Goal: Check status: Check status

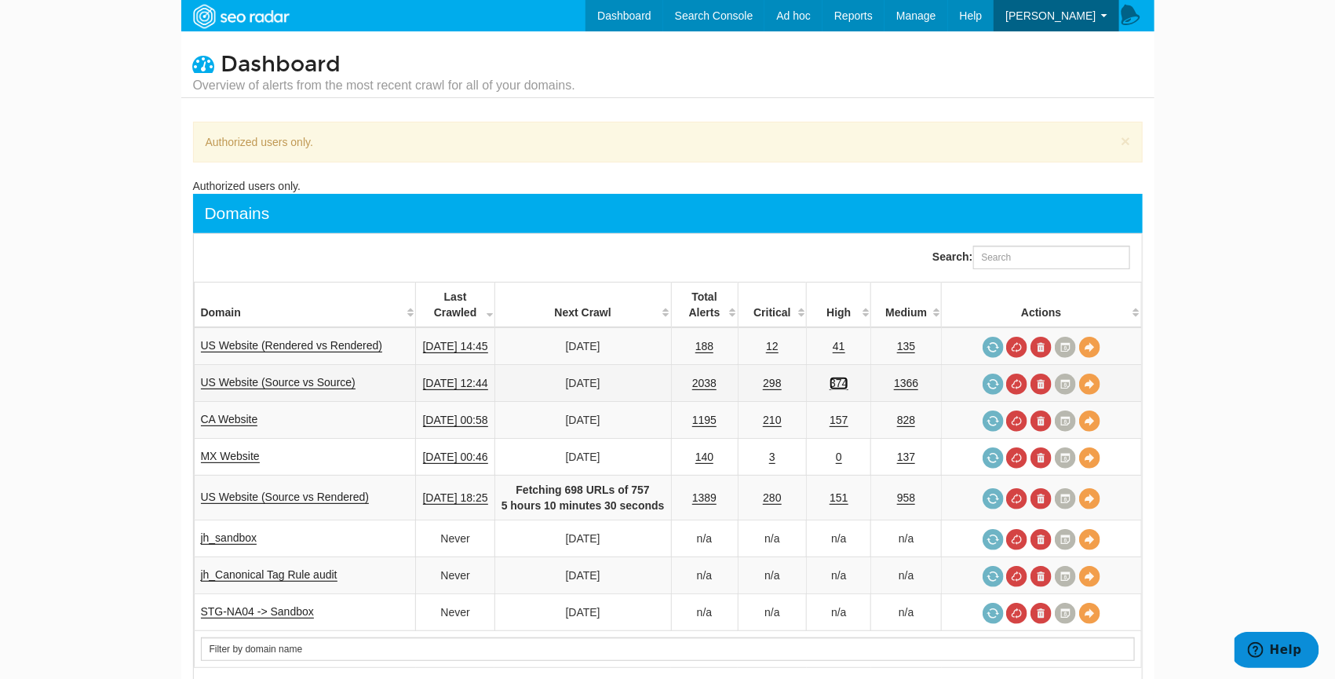
click at [845, 385] on link "374" at bounding box center [839, 383] width 18 height 13
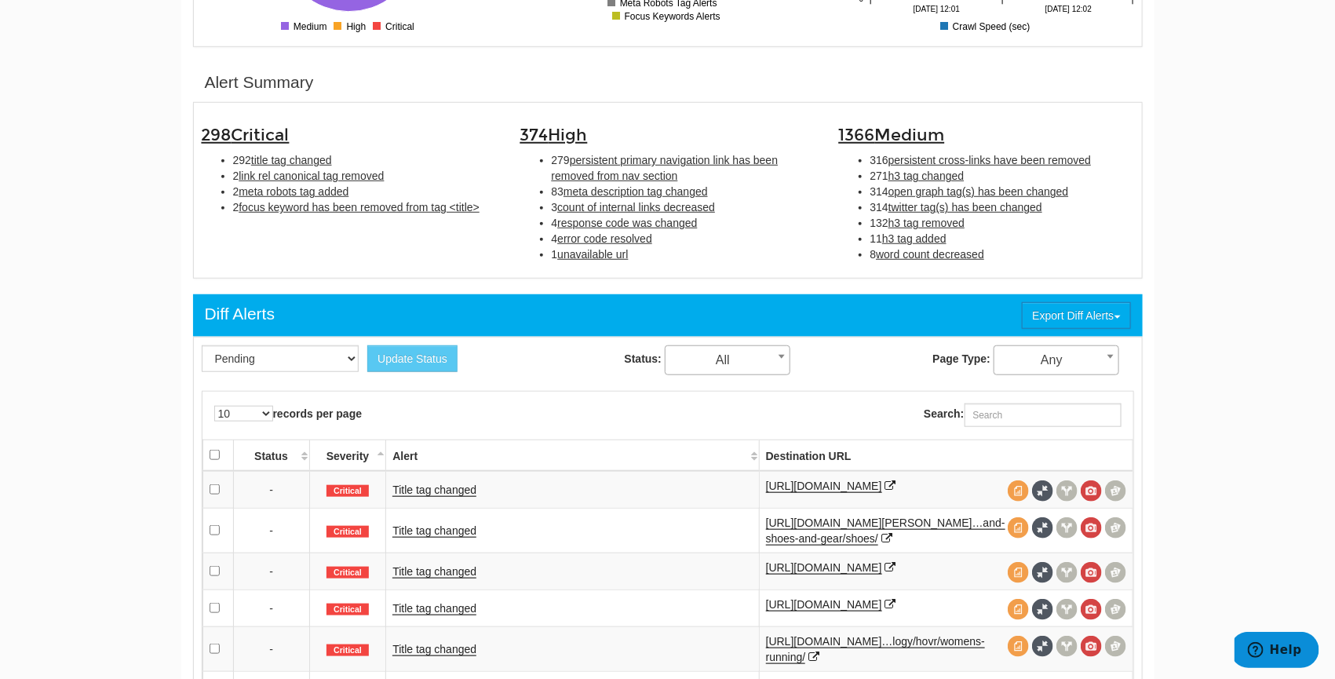
scroll to position [461, 0]
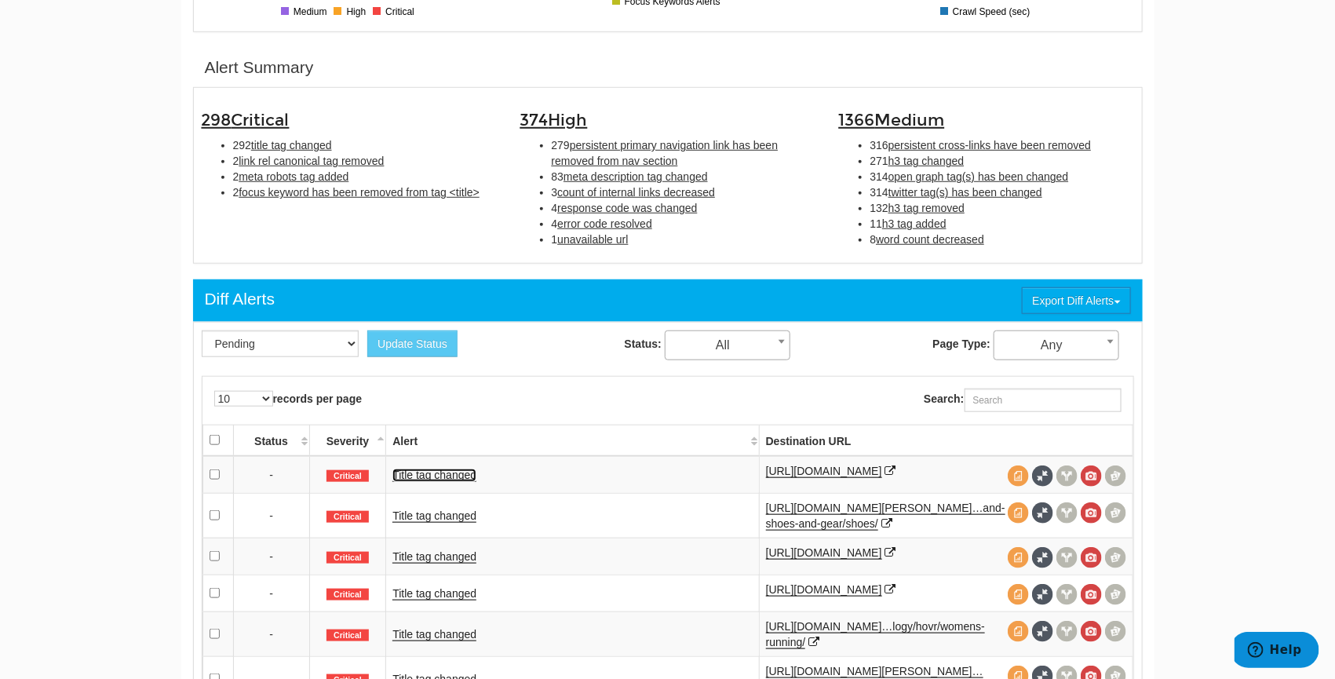
click at [420, 474] on link "Title tag changed" at bounding box center [434, 475] width 84 height 13
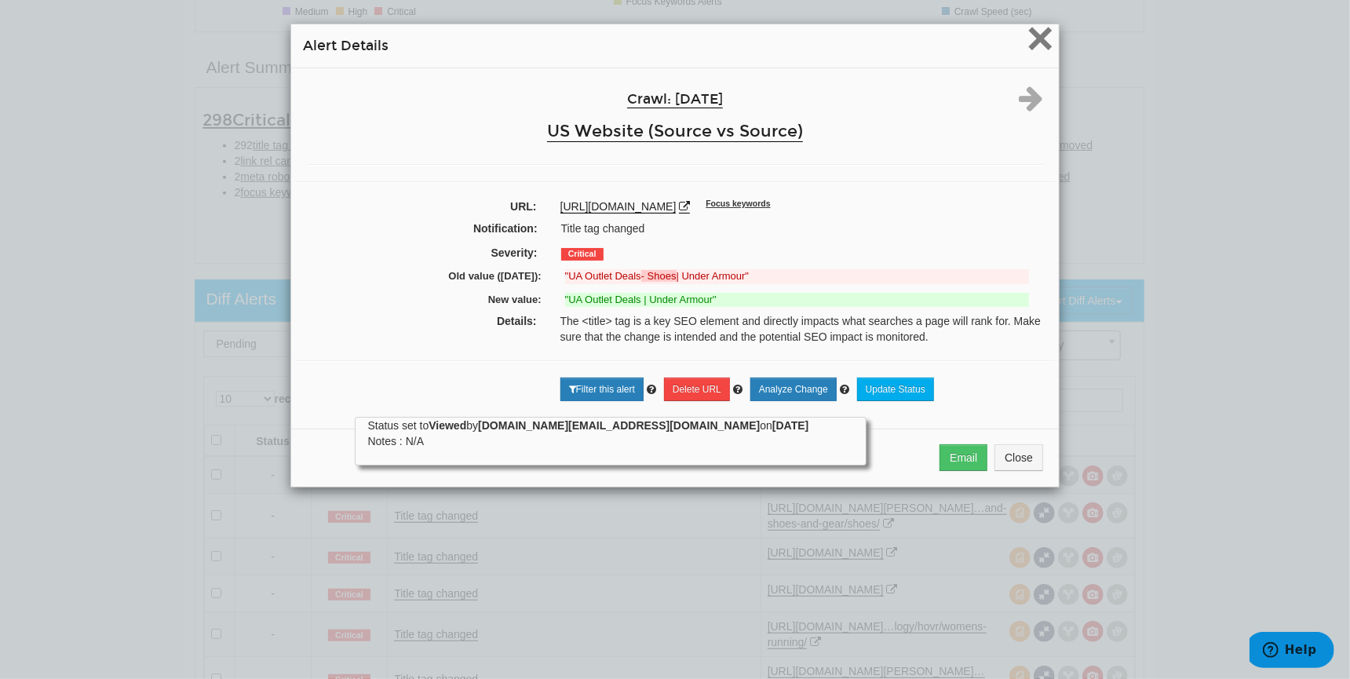
click at [1041, 28] on span "×" at bounding box center [1040, 38] width 27 height 53
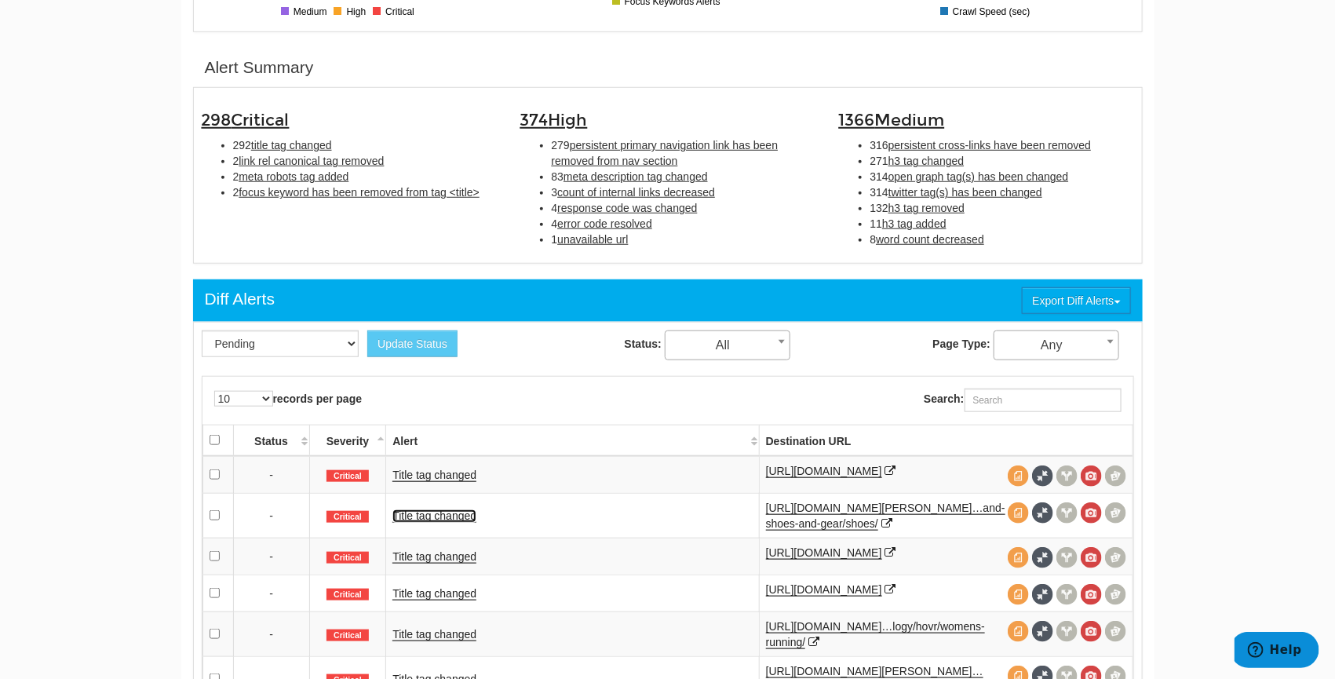
click at [436, 523] on link "Title tag changed" at bounding box center [434, 515] width 84 height 13
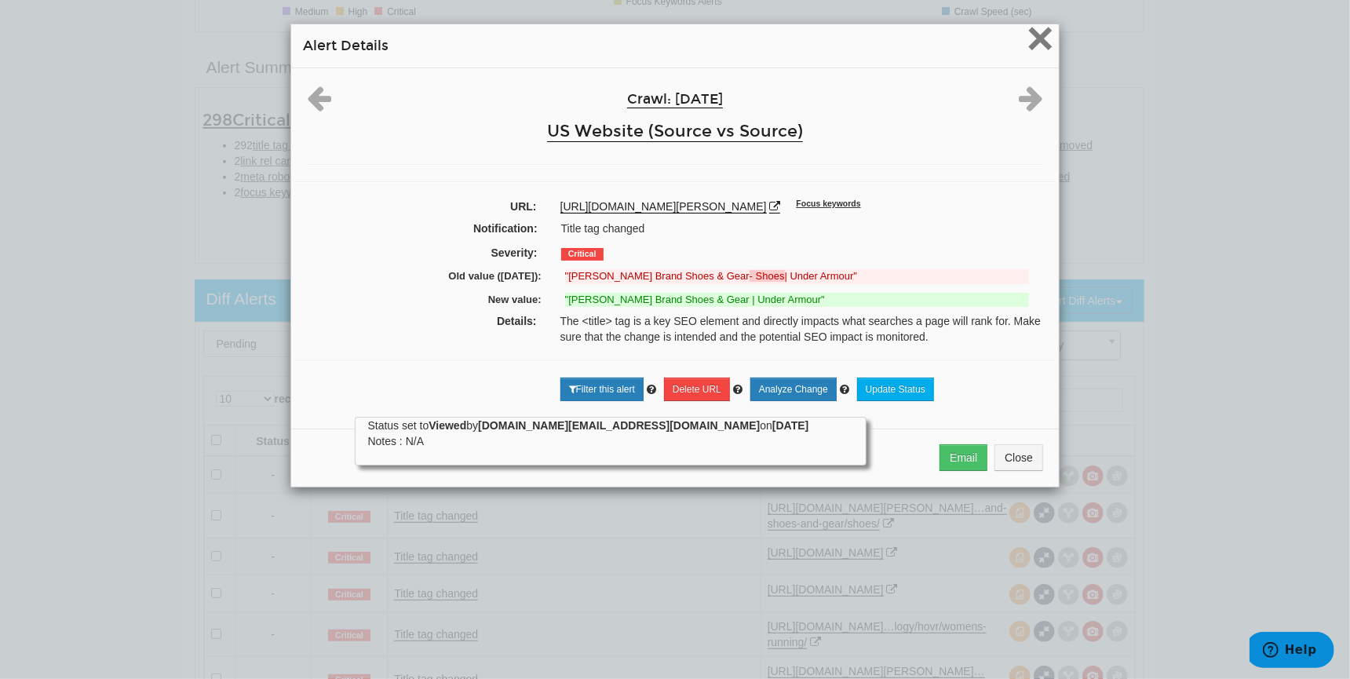
click at [1035, 35] on span "×" at bounding box center [1040, 38] width 27 height 53
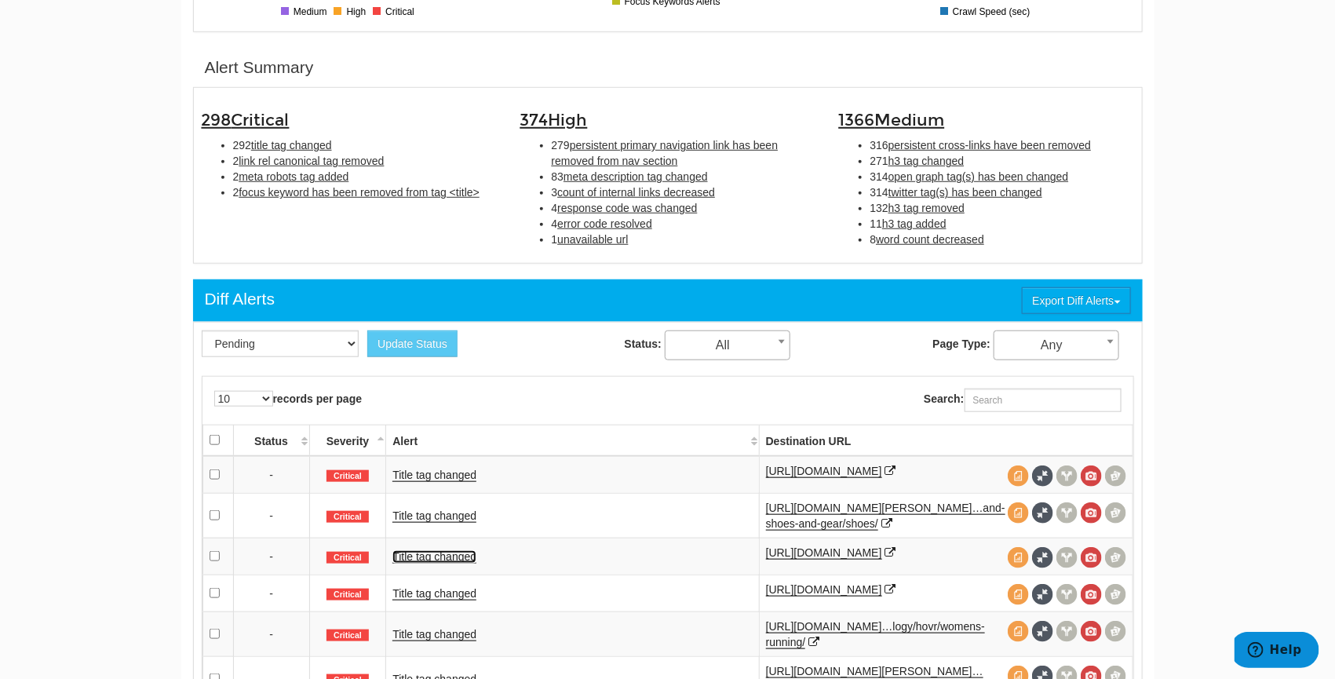
click at [457, 563] on link "Title tag changed" at bounding box center [434, 556] width 84 height 13
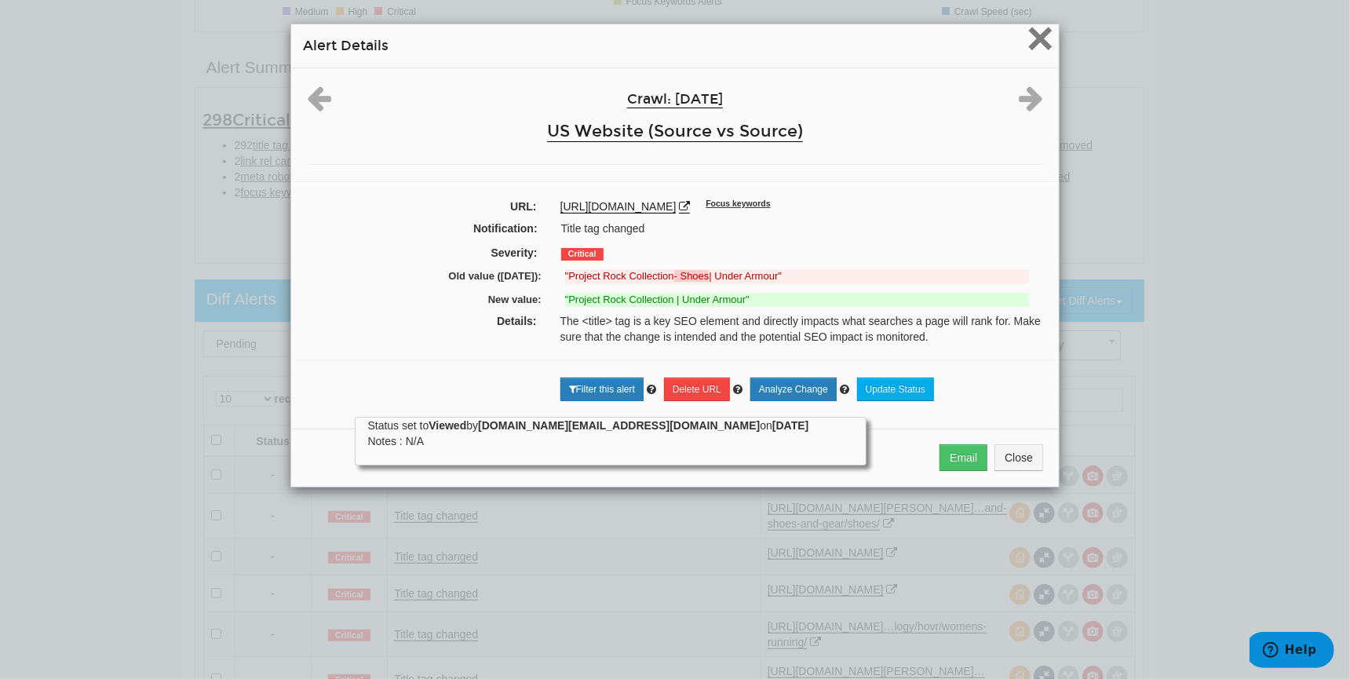
click at [1035, 42] on span "×" at bounding box center [1040, 38] width 27 height 53
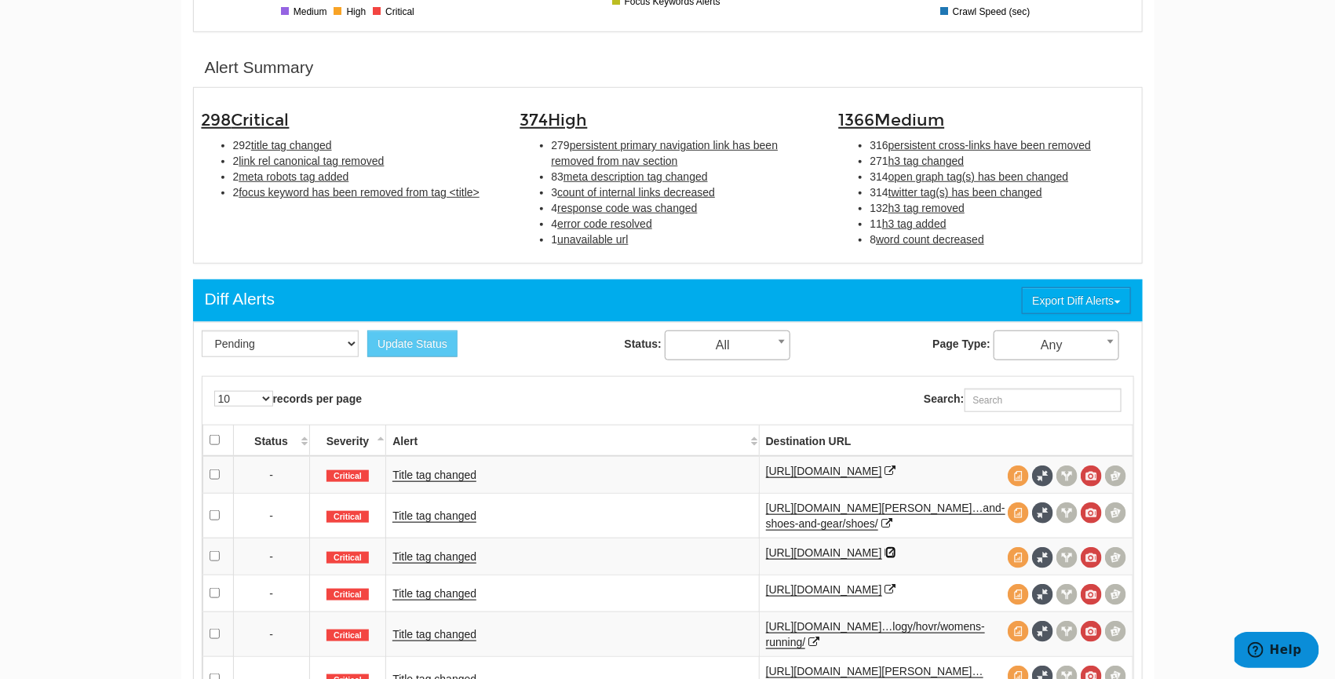
click at [885, 558] on icon at bounding box center [890, 552] width 11 height 11
